Goal: Communication & Community: Share content

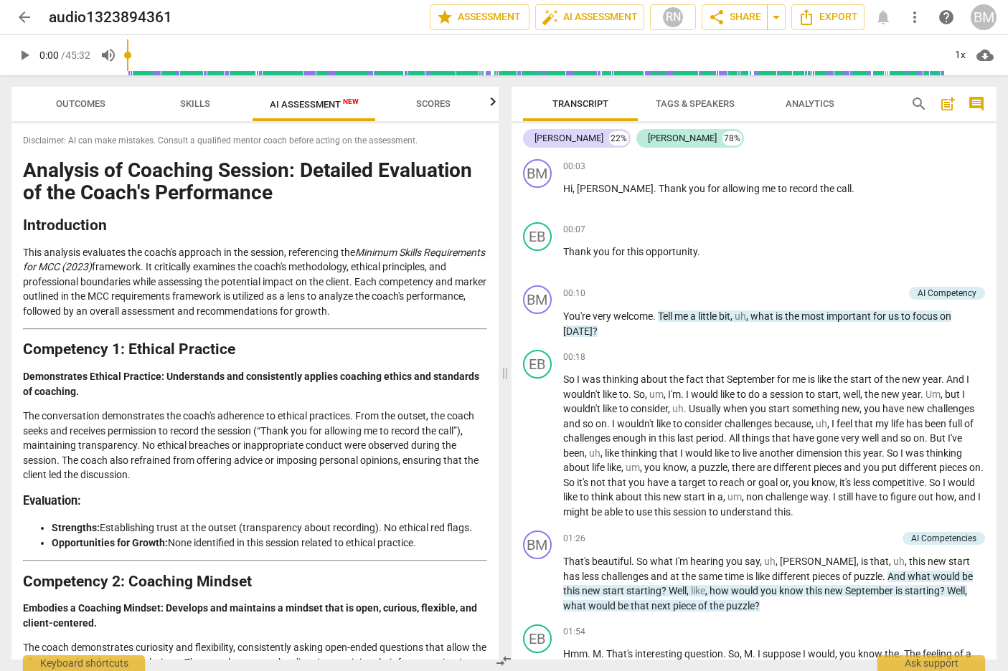
scroll to position [2050, 0]
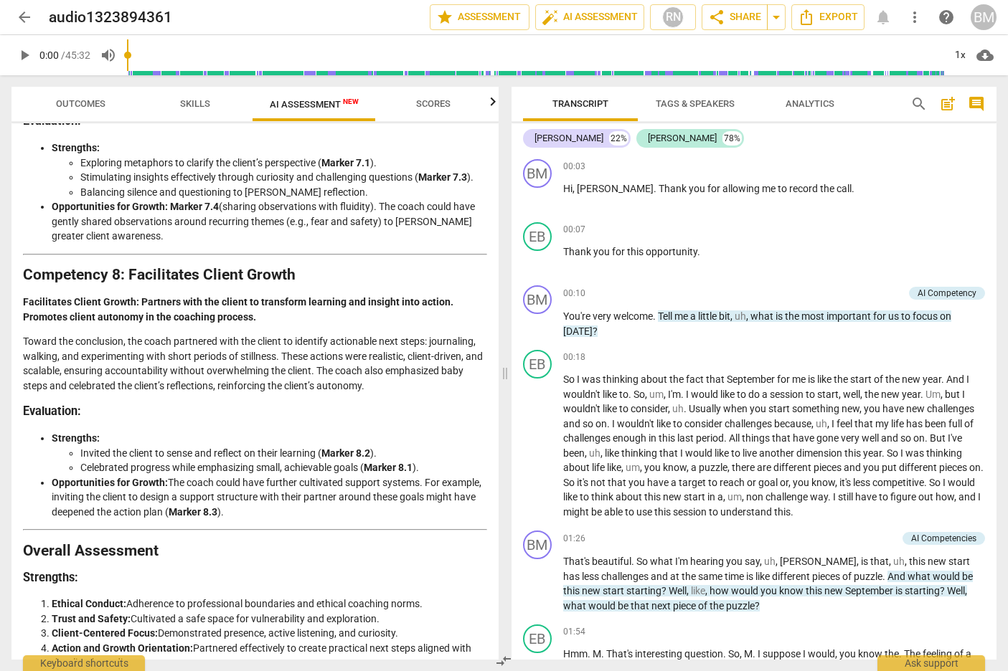
click at [18, 22] on span "arrow_back" at bounding box center [24, 17] width 17 height 17
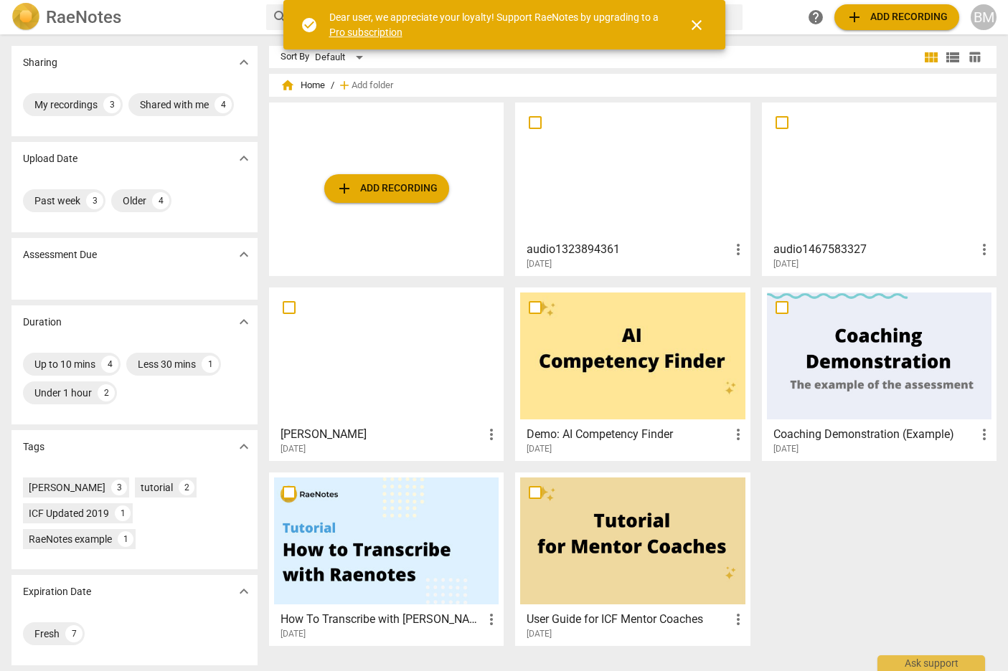
click at [859, 247] on h3 "audio1467583327" at bounding box center [874, 249] width 202 height 17
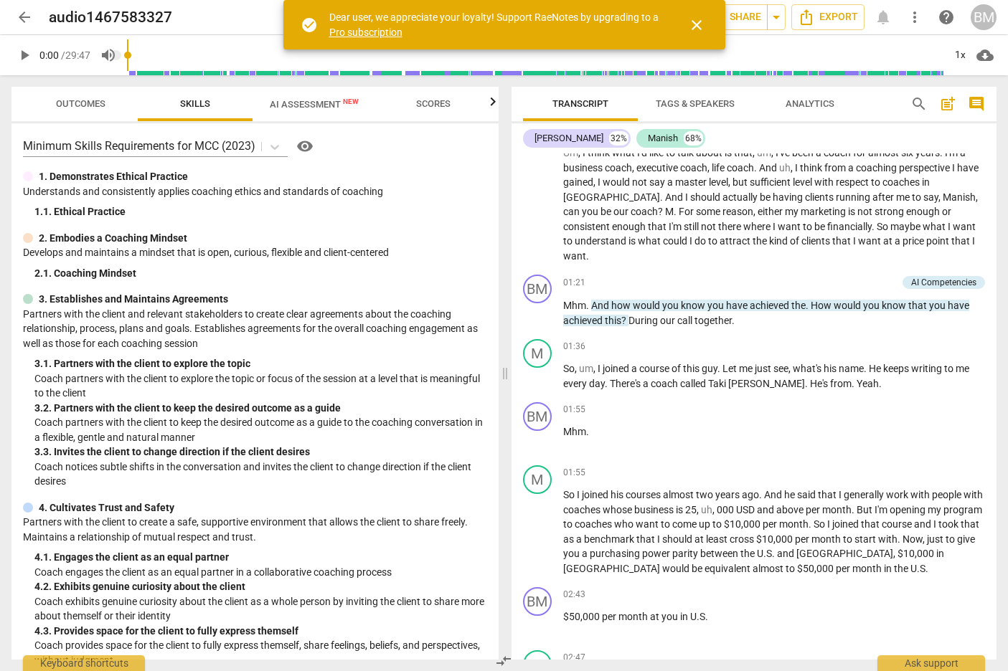
scroll to position [229, 0]
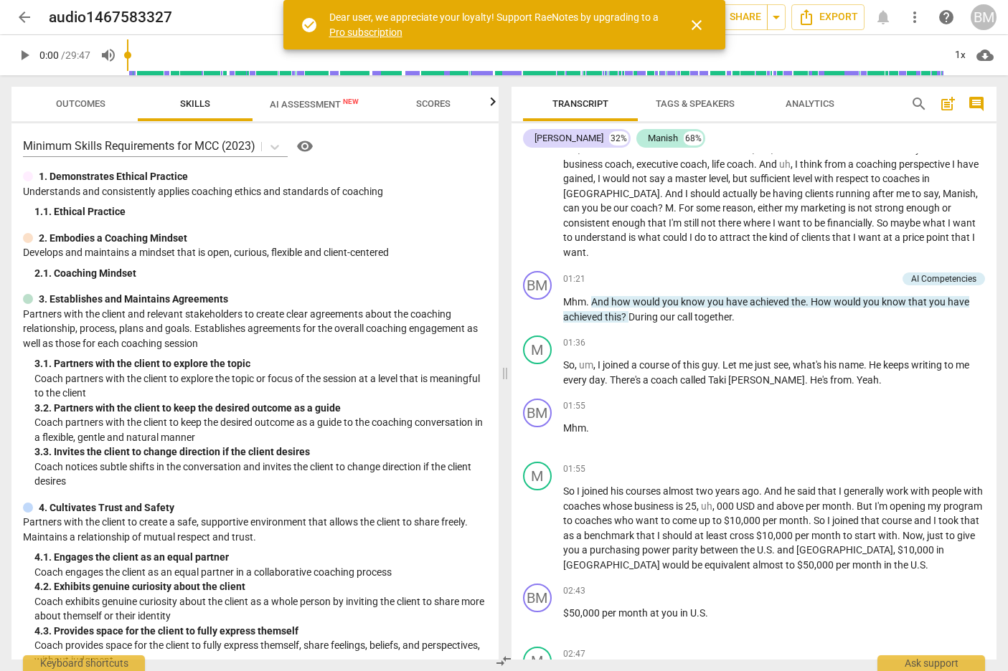
click at [22, 18] on span "arrow_back" at bounding box center [24, 17] width 17 height 17
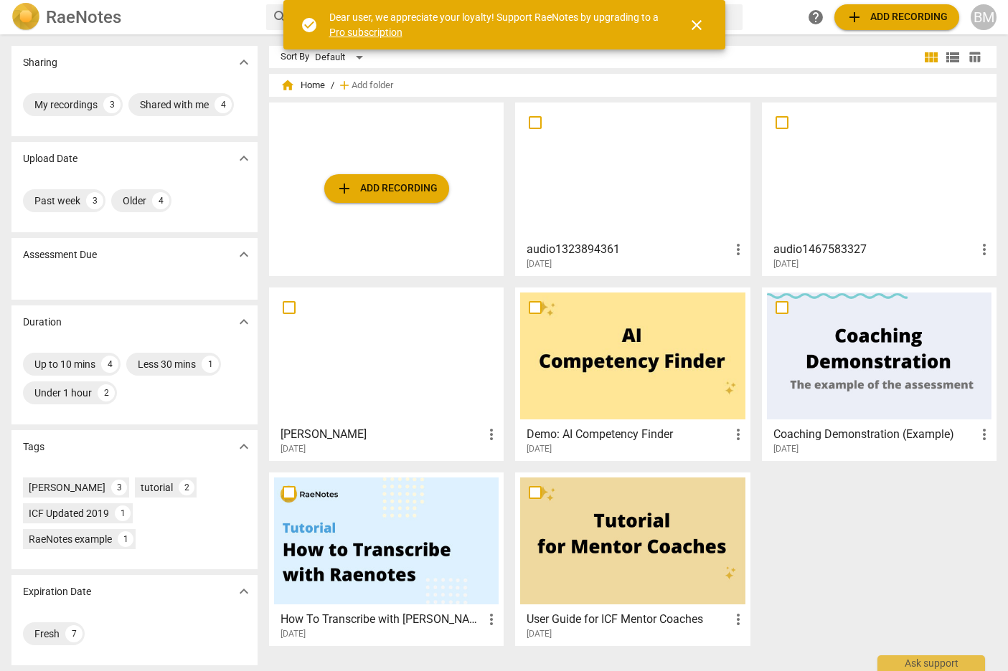
click at [632, 188] on div at bounding box center [632, 171] width 225 height 127
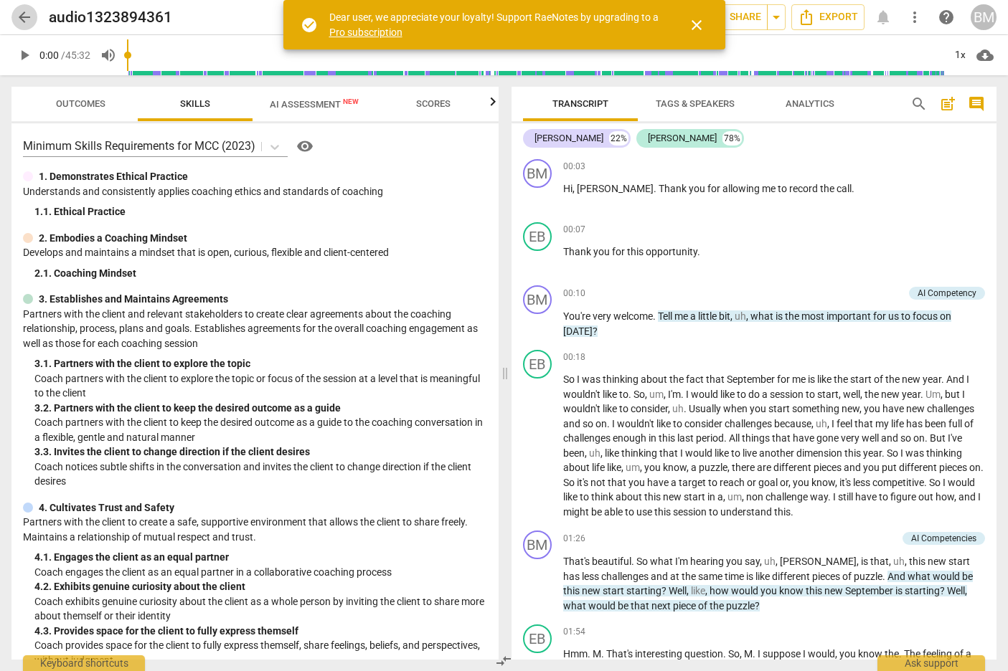
click at [26, 18] on span "arrow_back" at bounding box center [24, 17] width 17 height 17
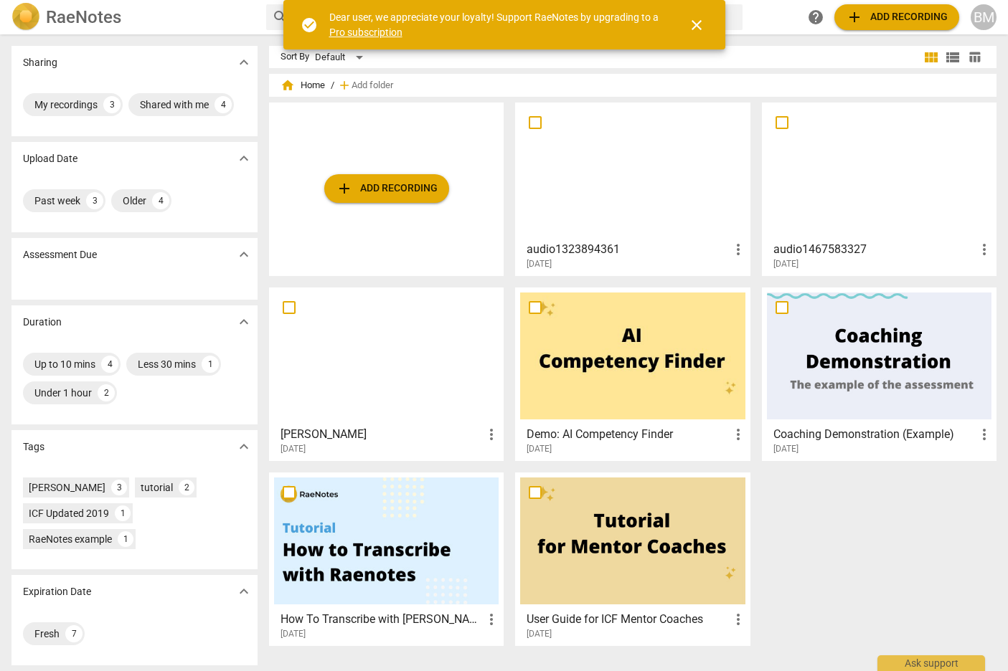
click at [890, 170] on div at bounding box center [879, 171] width 225 height 127
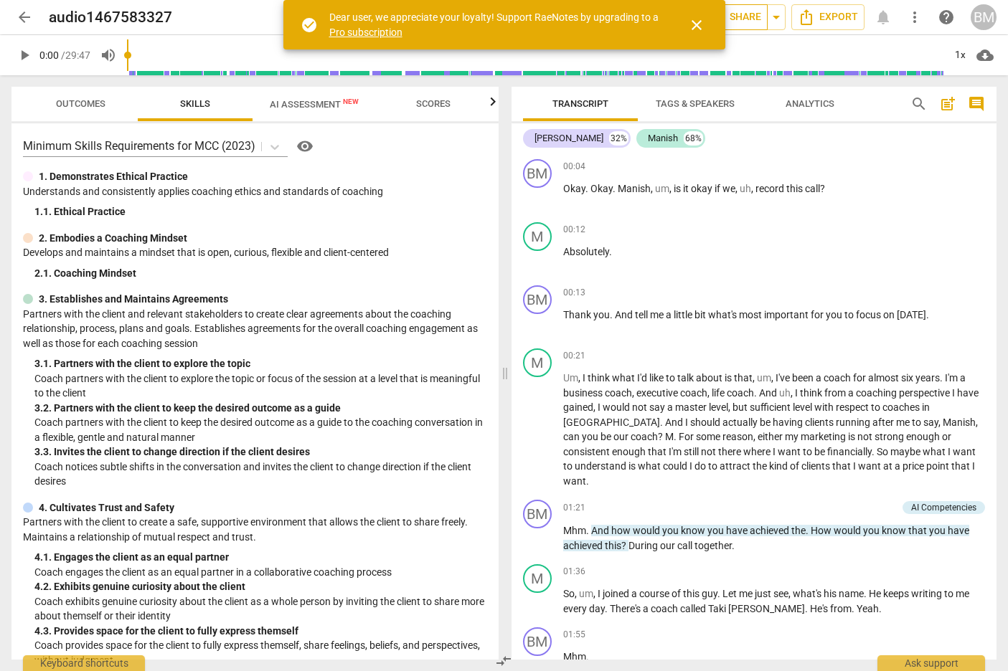
click at [743, 15] on span "share Share" at bounding box center [734, 17] width 53 height 17
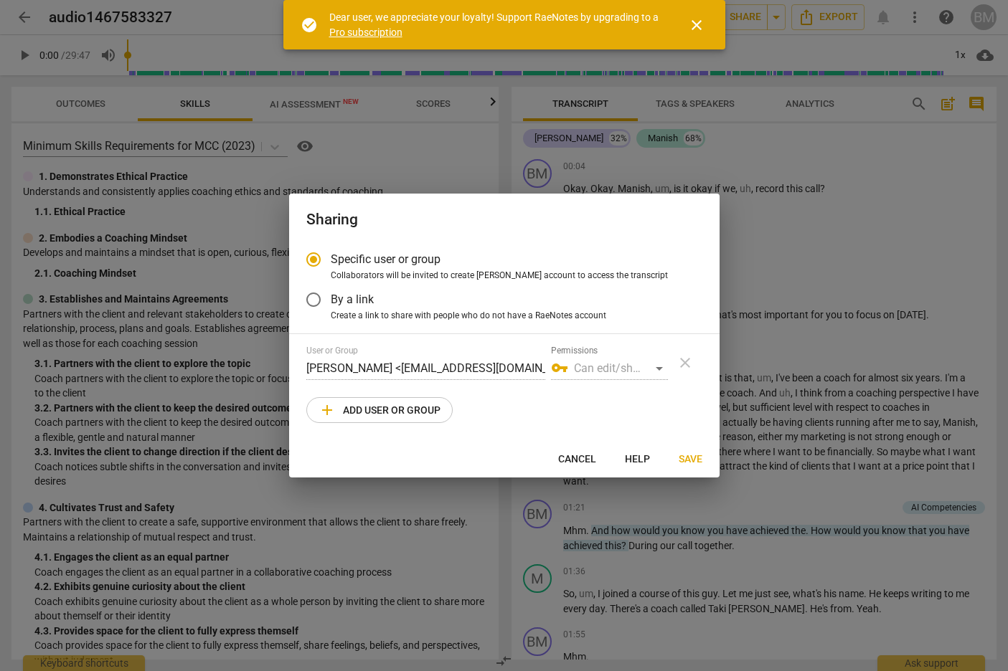
click at [595, 366] on div "vpn_key Can edit/share" at bounding box center [609, 368] width 117 height 23
click at [659, 370] on div "vpn_key Can edit/share" at bounding box center [609, 368] width 117 height 23
click at [664, 365] on div "vpn_key Can edit/share" at bounding box center [609, 368] width 117 height 23
click at [369, 411] on span "add Add user or group" at bounding box center [380, 410] width 122 height 17
radio input "false"
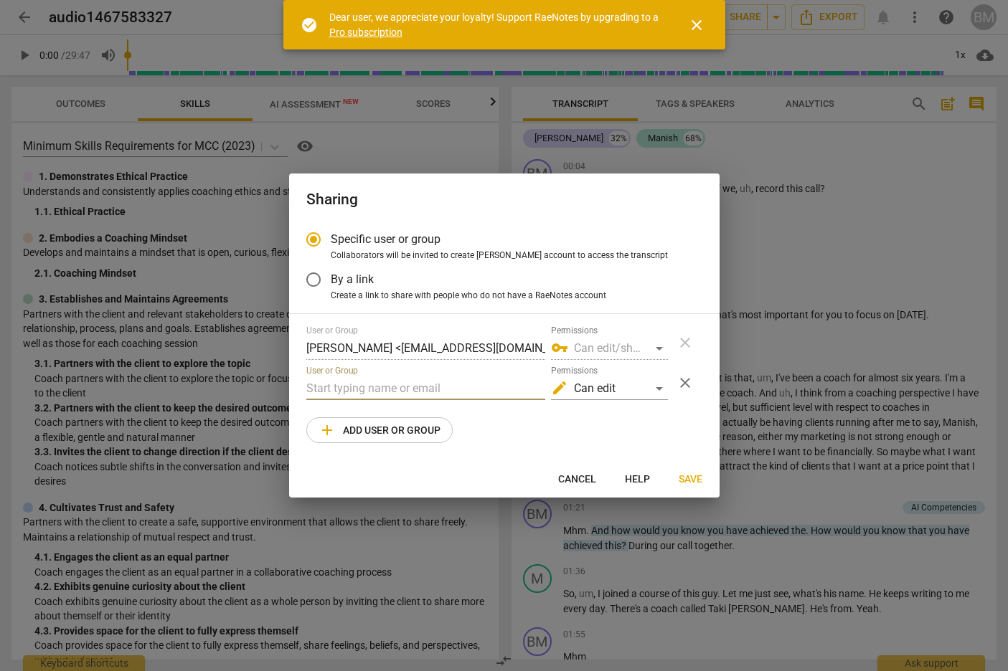
click at [362, 392] on input "text" at bounding box center [425, 388] width 239 height 23
paste input "manishjain@actioncoach.com"
type input "manishjain@actioncoach.com"
click at [644, 387] on div "edit Can edit" at bounding box center [609, 388] width 117 height 23
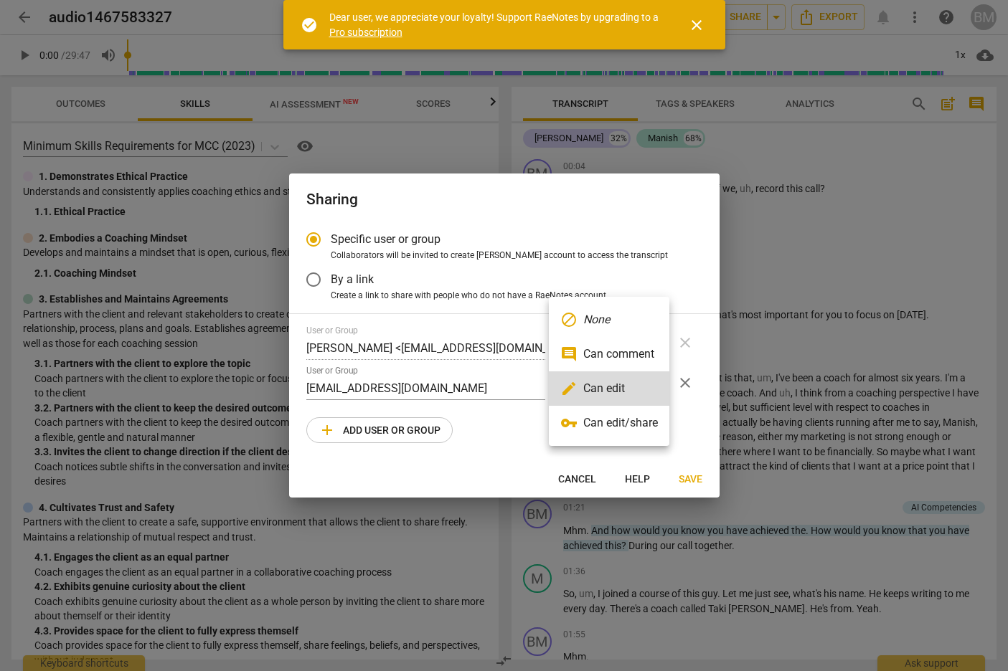
click at [599, 319] on em "None" at bounding box center [596, 319] width 27 height 17
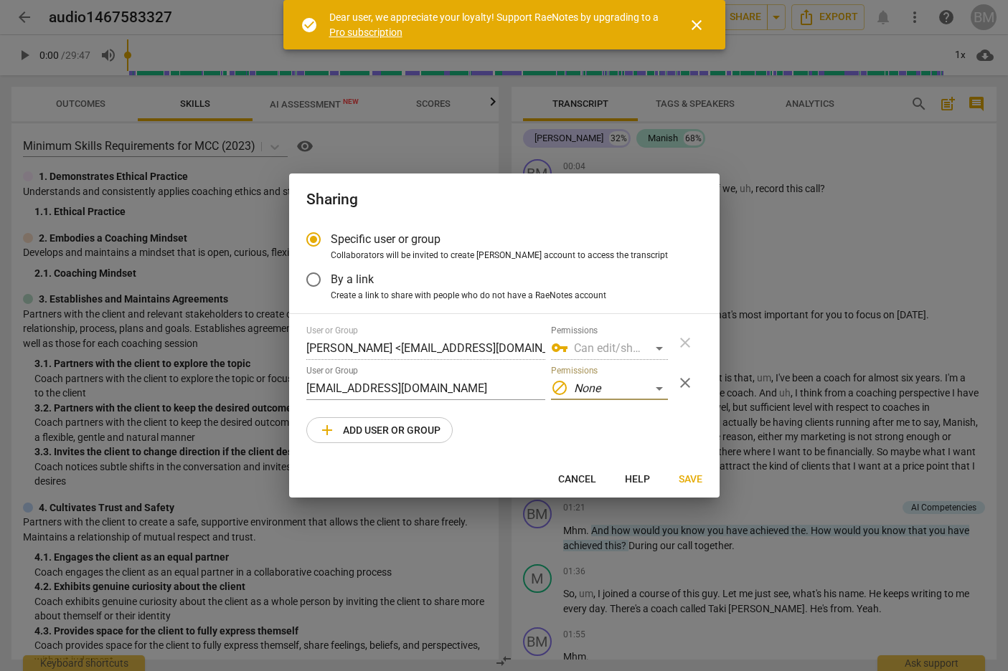
click at [692, 479] on span "Save" at bounding box center [691, 480] width 24 height 14
radio input "false"
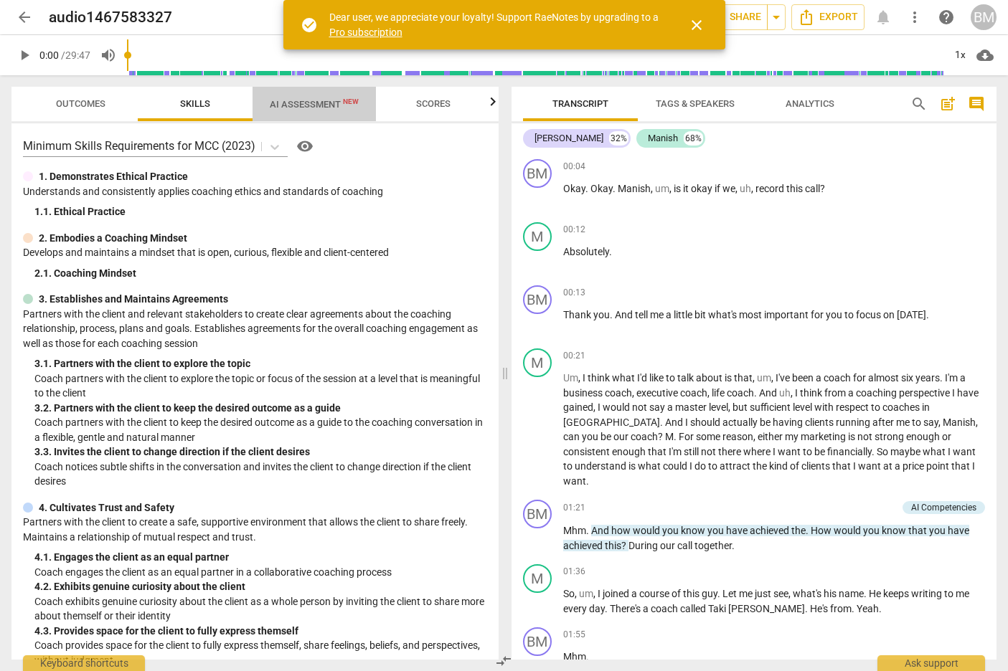
click at [310, 103] on span "AI Assessment New" at bounding box center [314, 104] width 89 height 11
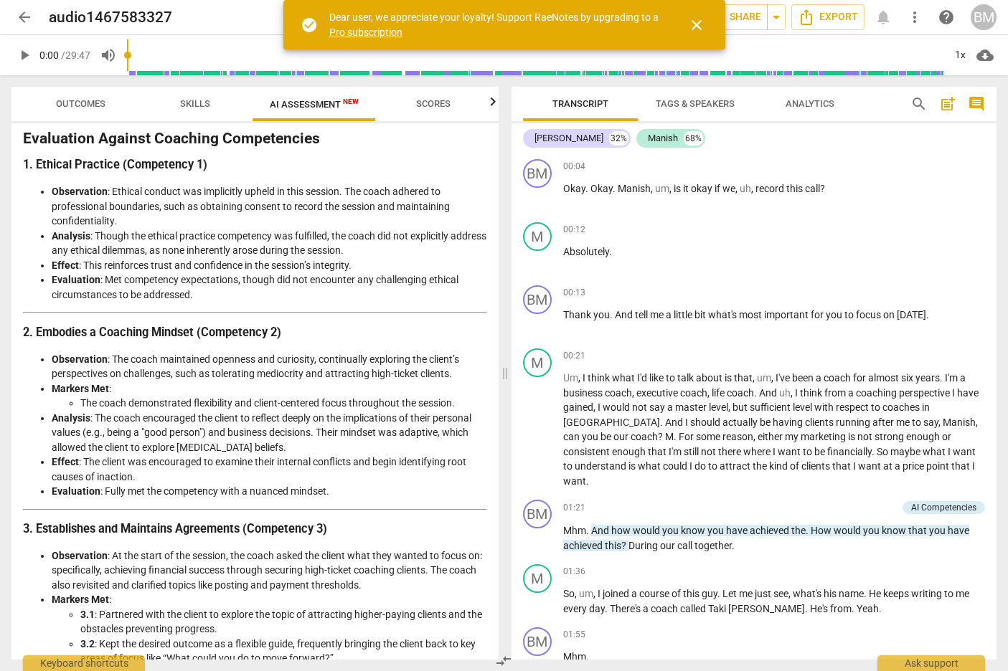
scroll to position [187, 0]
